Goal: Information Seeking & Learning: Learn about a topic

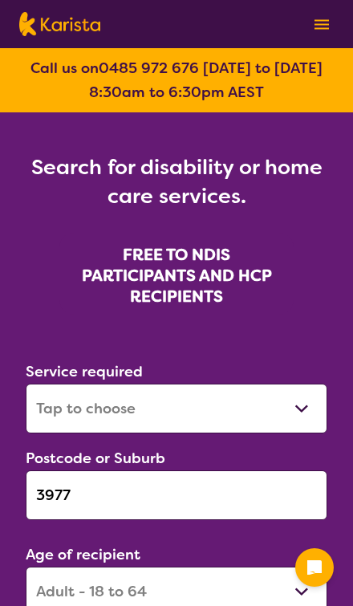
select select "[MEDICAL_DATA]"
select select "AD"
select select "NDIS"
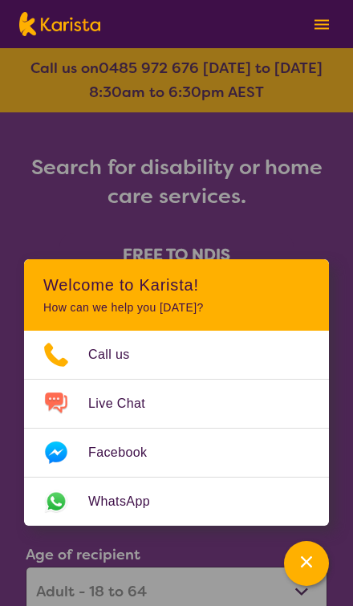
click at [297, 572] on div "Channel Menu" at bounding box center [306, 563] width 32 height 35
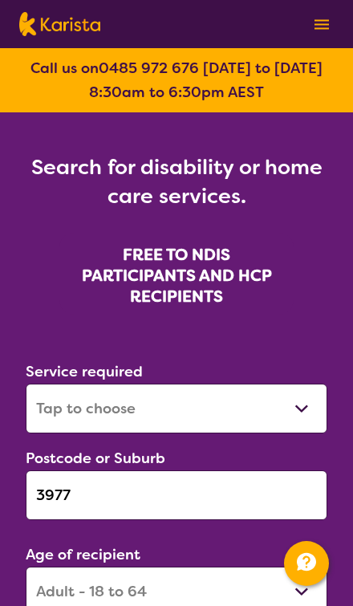
click at [82, 477] on input "3977" at bounding box center [177, 495] width 302 height 50
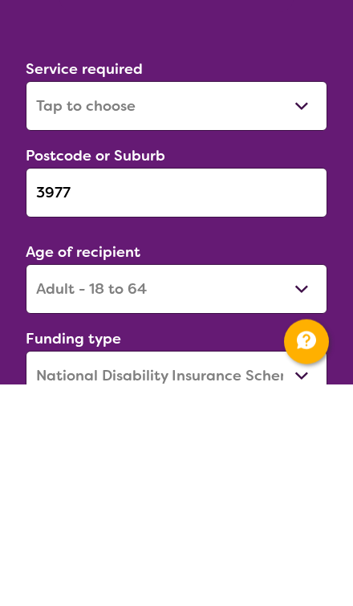
click at [74, 389] on input "3977" at bounding box center [177, 414] width 302 height 50
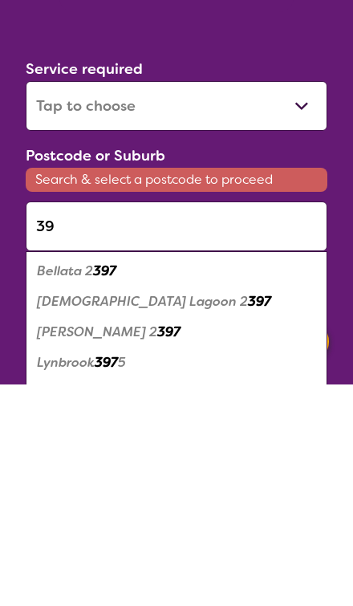
type input "3"
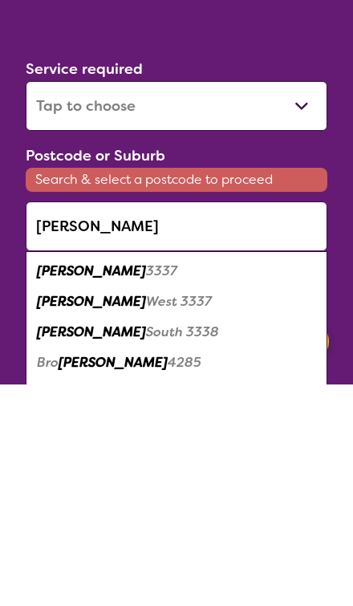
click at [55, 477] on div "[PERSON_NAME] 3337" at bounding box center [177, 492] width 286 height 30
type input "3337"
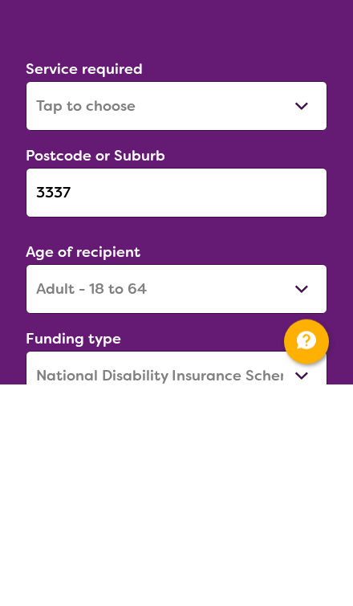
scroll to position [302, 0]
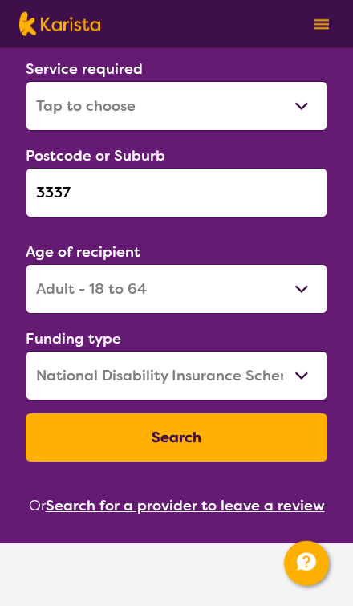
click at [104, 441] on button "Search" at bounding box center [177, 437] width 302 height 48
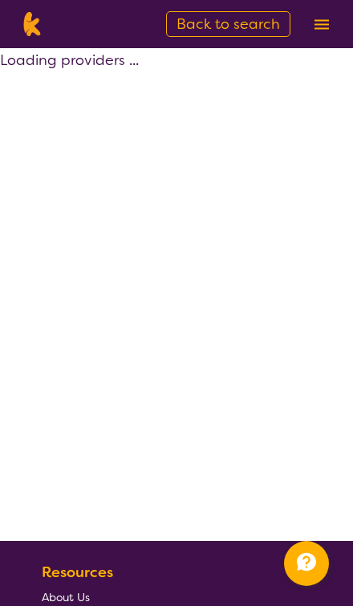
select select "by_score"
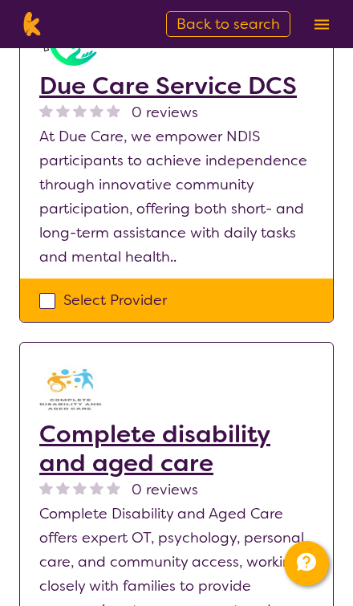
scroll to position [1390, 0]
